Goal: Task Accomplishment & Management: Complete application form

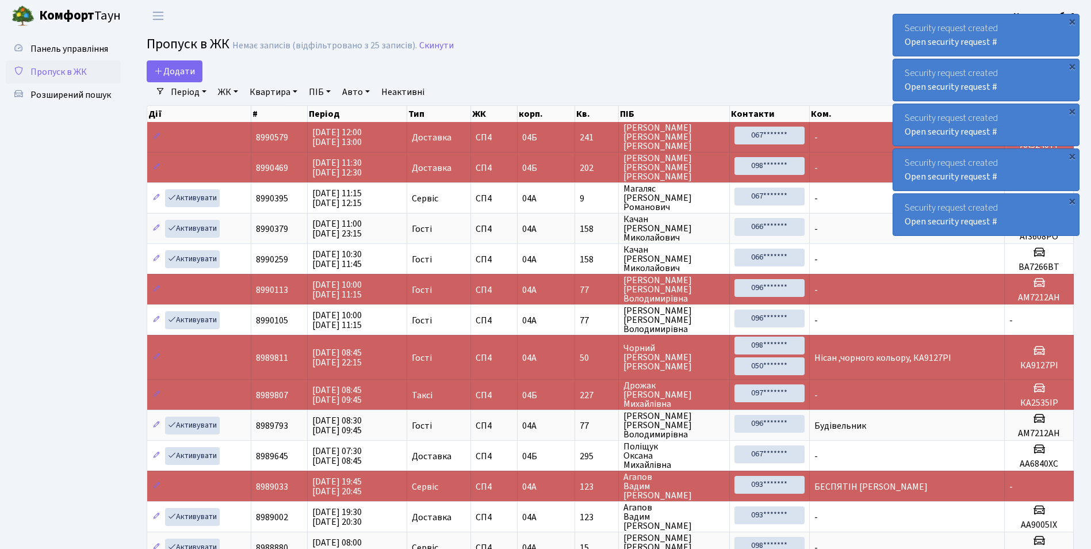
select select "25"
click at [172, 64] on link "Додати" at bounding box center [175, 71] width 56 height 22
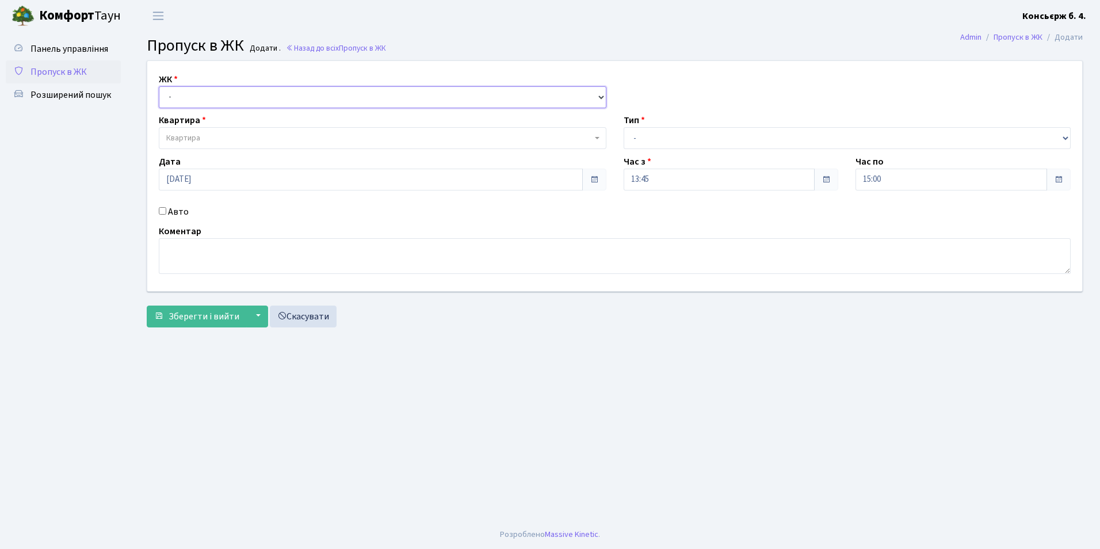
click at [247, 97] on select "- СП4, Столичне шосе, 5" at bounding box center [382, 97] width 447 height 22
select select "325"
click at [159, 86] on select "- СП4, Столичне шосе, 5" at bounding box center [382, 97] width 447 height 22
select select
click at [252, 142] on span "Квартира" at bounding box center [379, 138] width 426 height 12
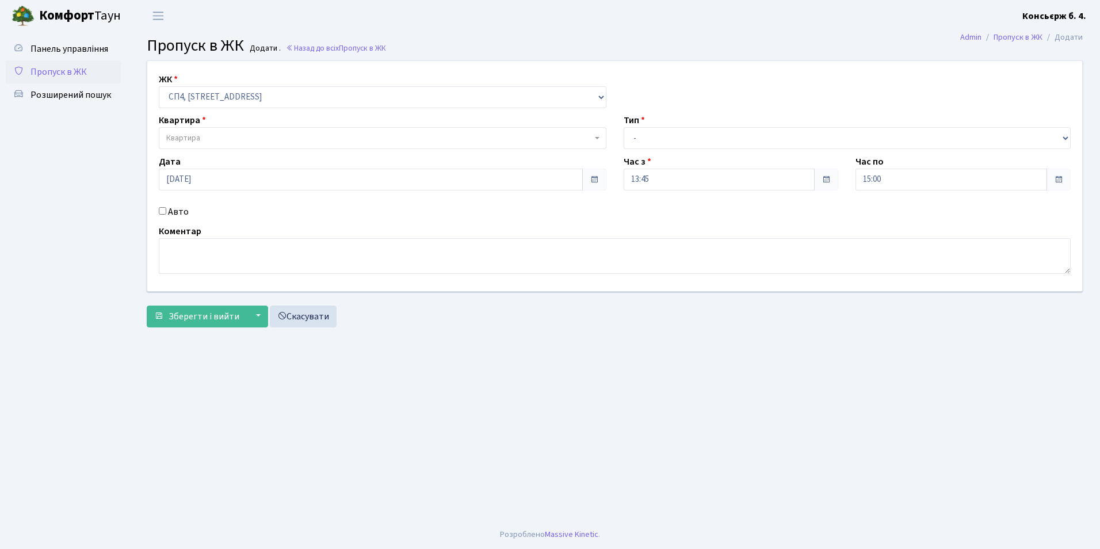
click at [158, 210] on div "Авто" at bounding box center [382, 212] width 465 height 14
click at [159, 209] on input "Авто" at bounding box center [162, 210] width 7 height 7
checkbox input "true"
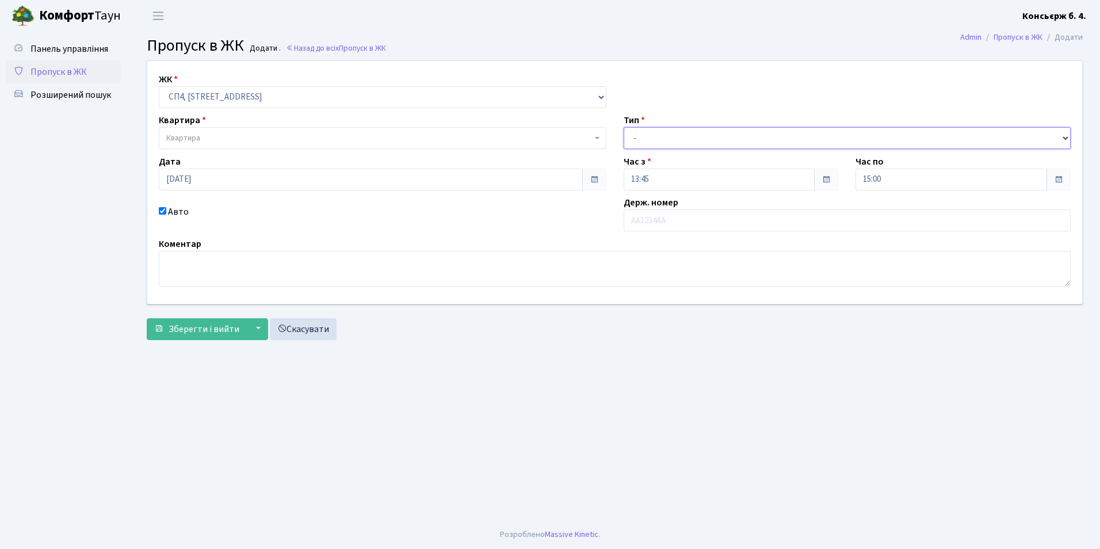
click at [730, 136] on select "- Доставка Таксі Гості Сервіс" at bounding box center [846, 138] width 447 height 22
select select "1"
click at [623, 127] on select "- Доставка Таксі Гості Сервіс" at bounding box center [846, 138] width 447 height 22
click at [257, 133] on span "Квартира" at bounding box center [379, 138] width 426 height 12
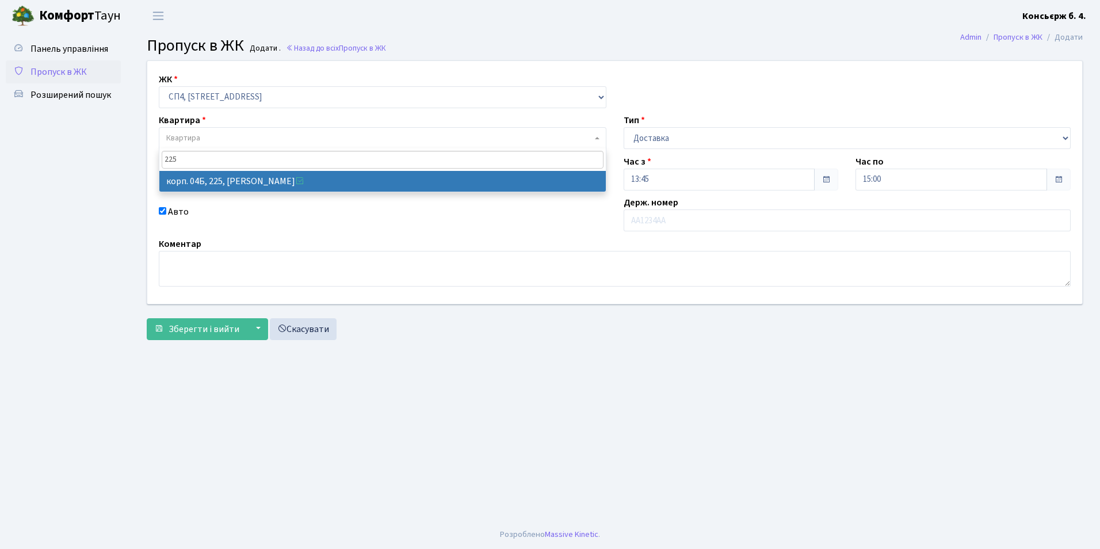
type input "225"
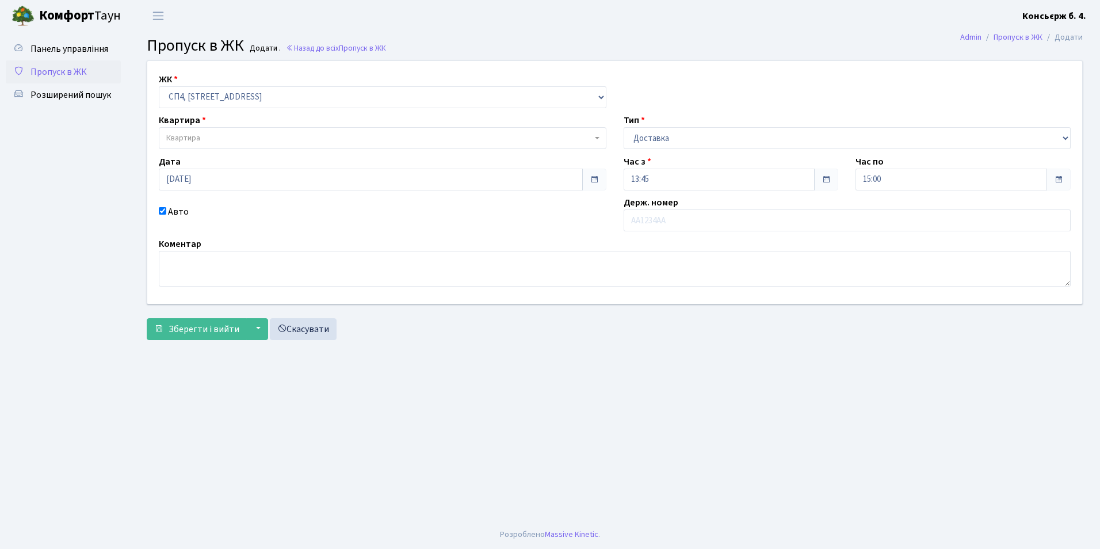
click at [305, 193] on div "ЖК - СП4, Столичне шосе, 5 Квартира Квартира Тип - Доставка Таксі Гості Сервіс …" at bounding box center [615, 182] width 952 height 243
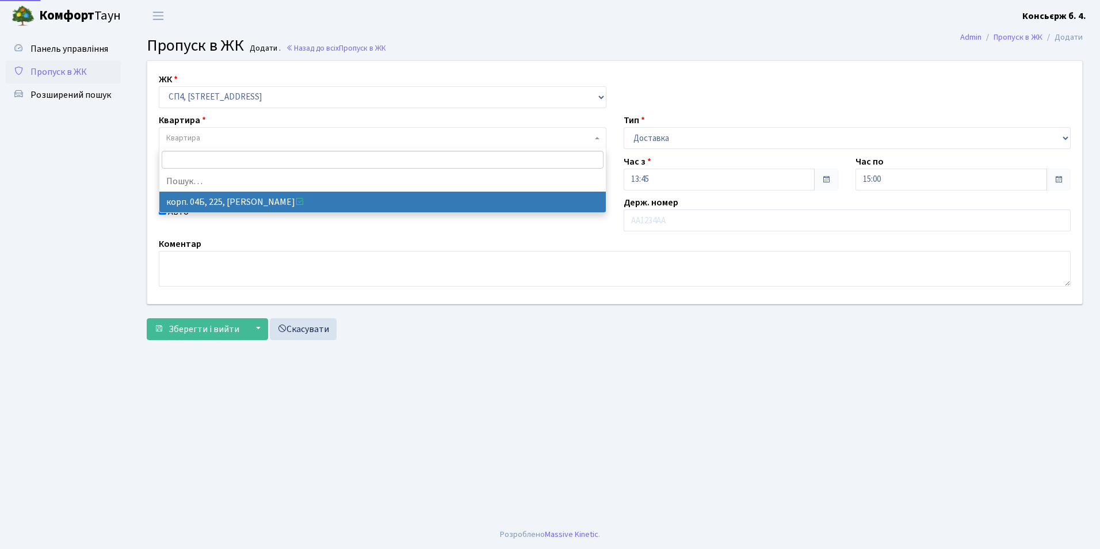
click at [228, 140] on span "Квартира" at bounding box center [379, 138] width 426 height 12
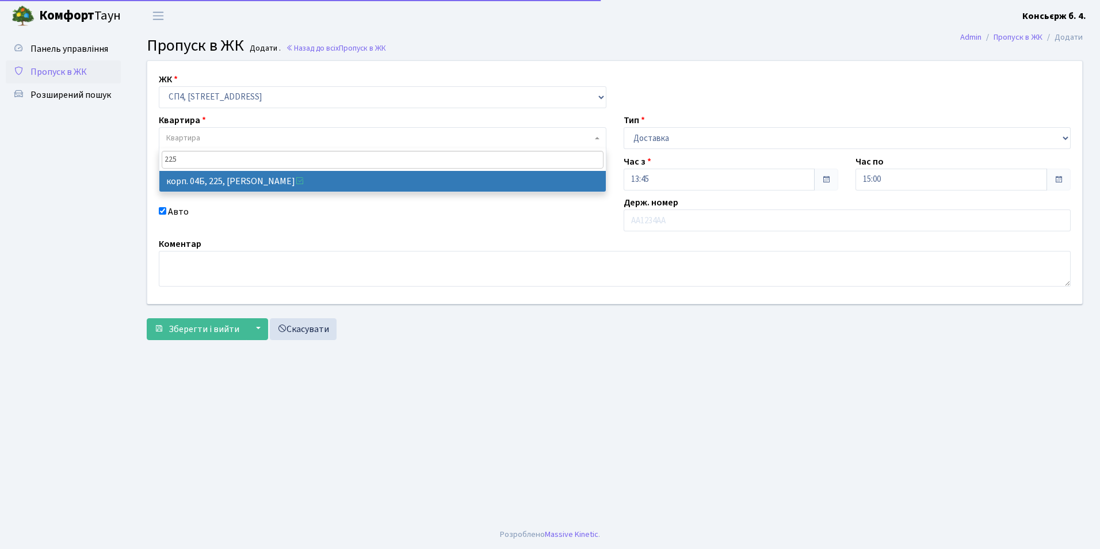
type input "225"
select select "21253"
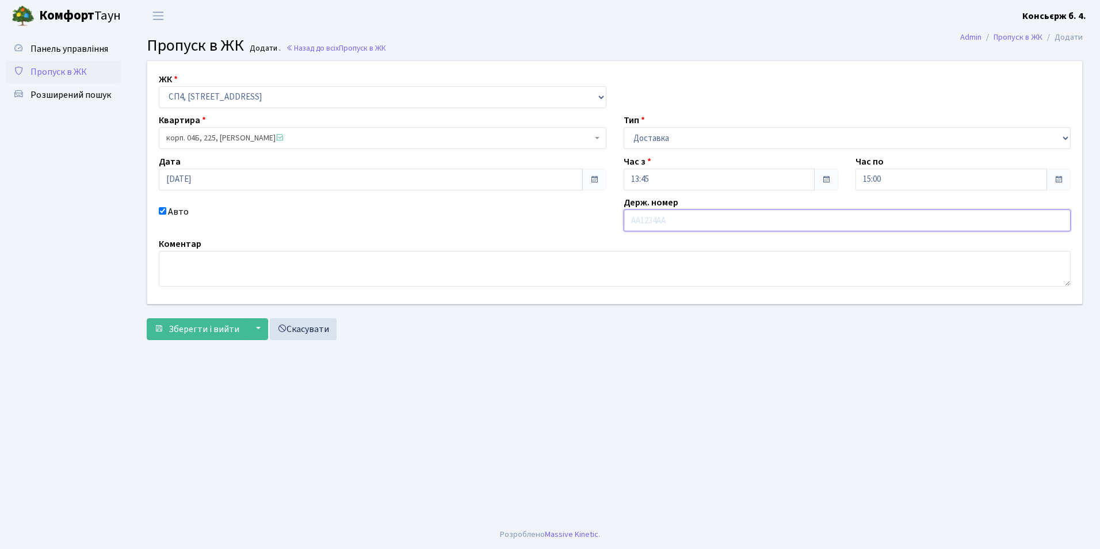
click at [669, 227] on input "text" at bounding box center [846, 220] width 447 height 22
type input "DI0402АС"
click at [194, 335] on span "Зберегти і вийти" at bounding box center [204, 329] width 71 height 13
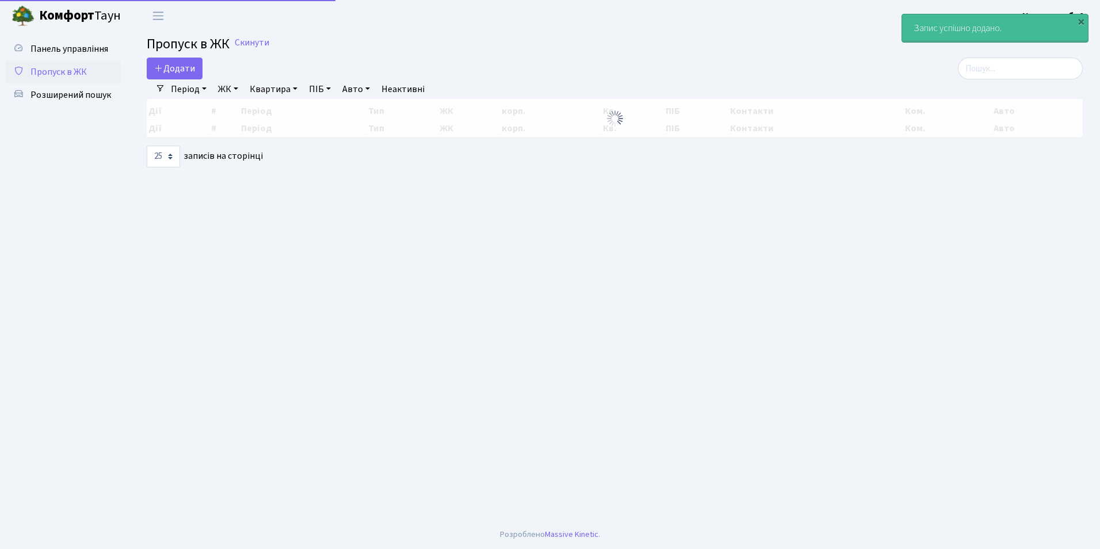
select select "25"
